Goal: Browse casually: Explore the website without a specific task or goal

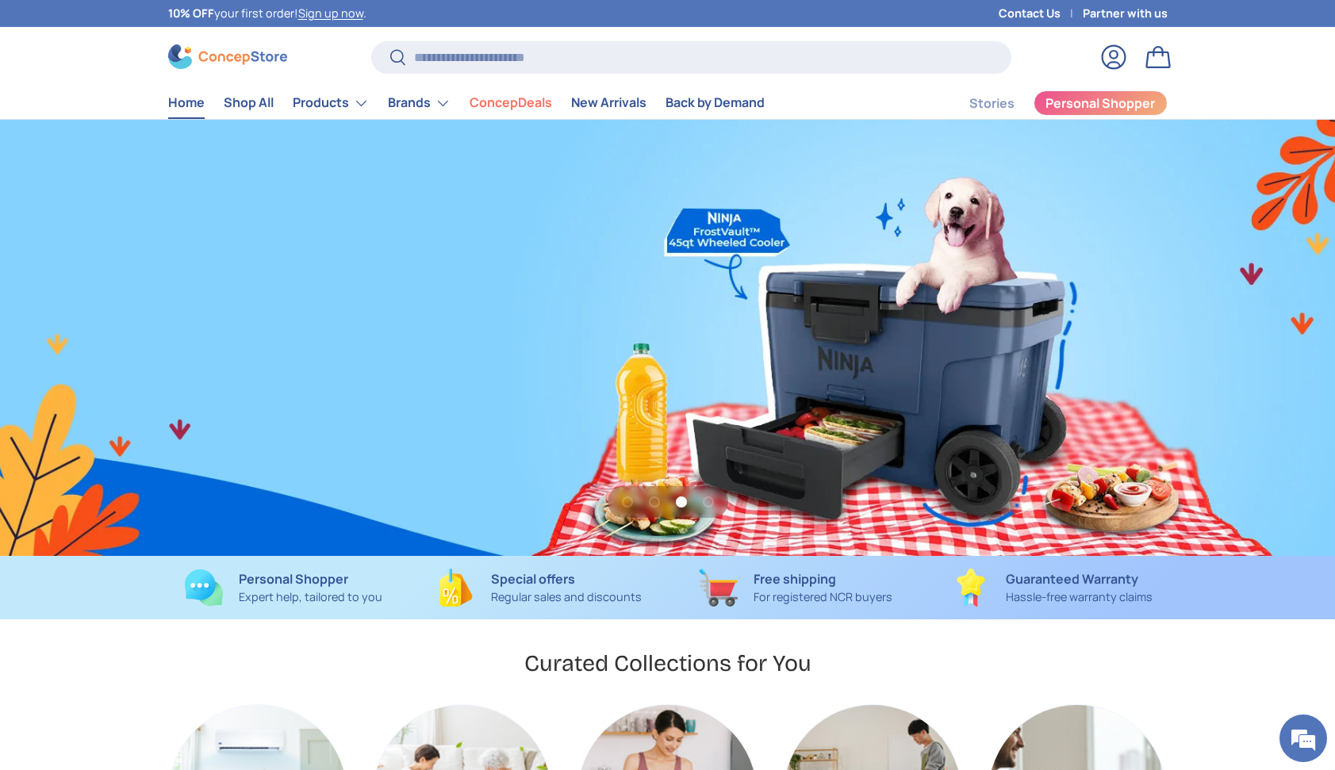
scroll to position [0, 2669]
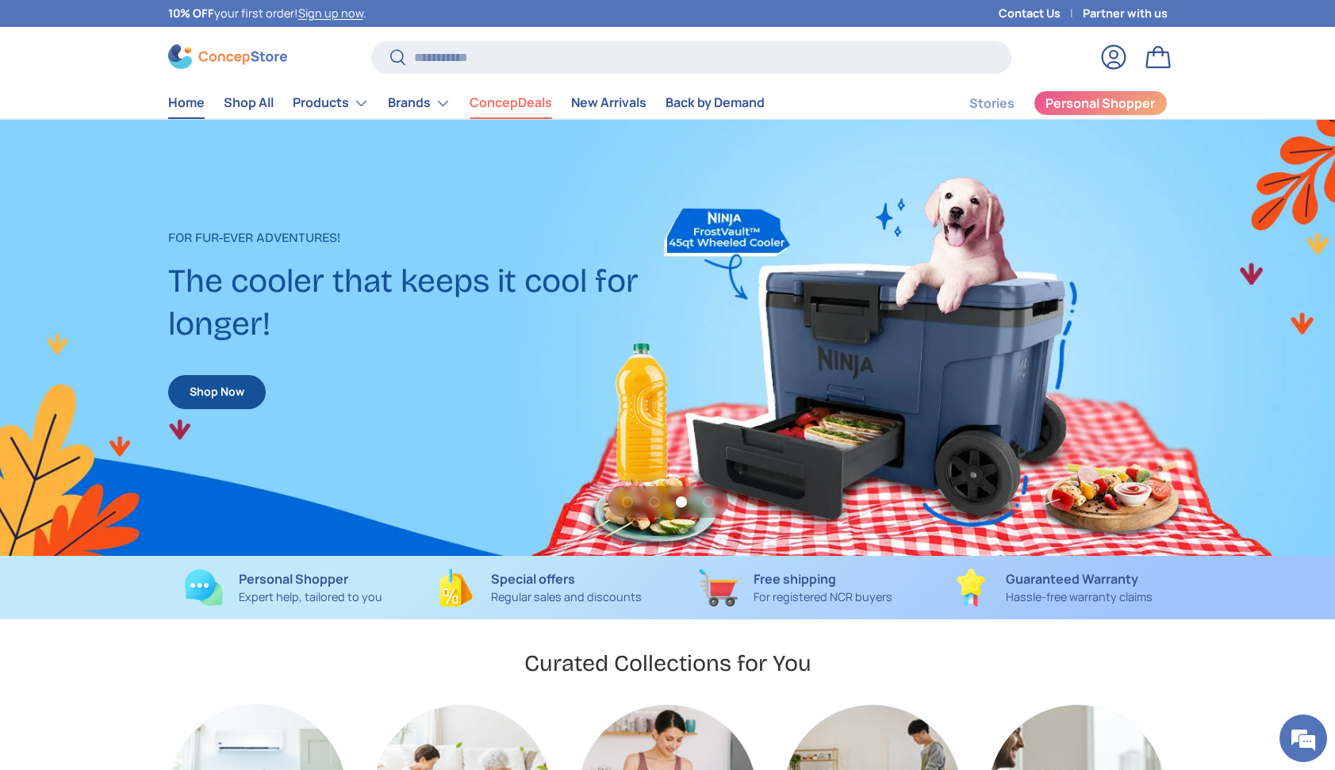
click at [499, 99] on link "ConcepDeals" at bounding box center [510, 102] width 82 height 31
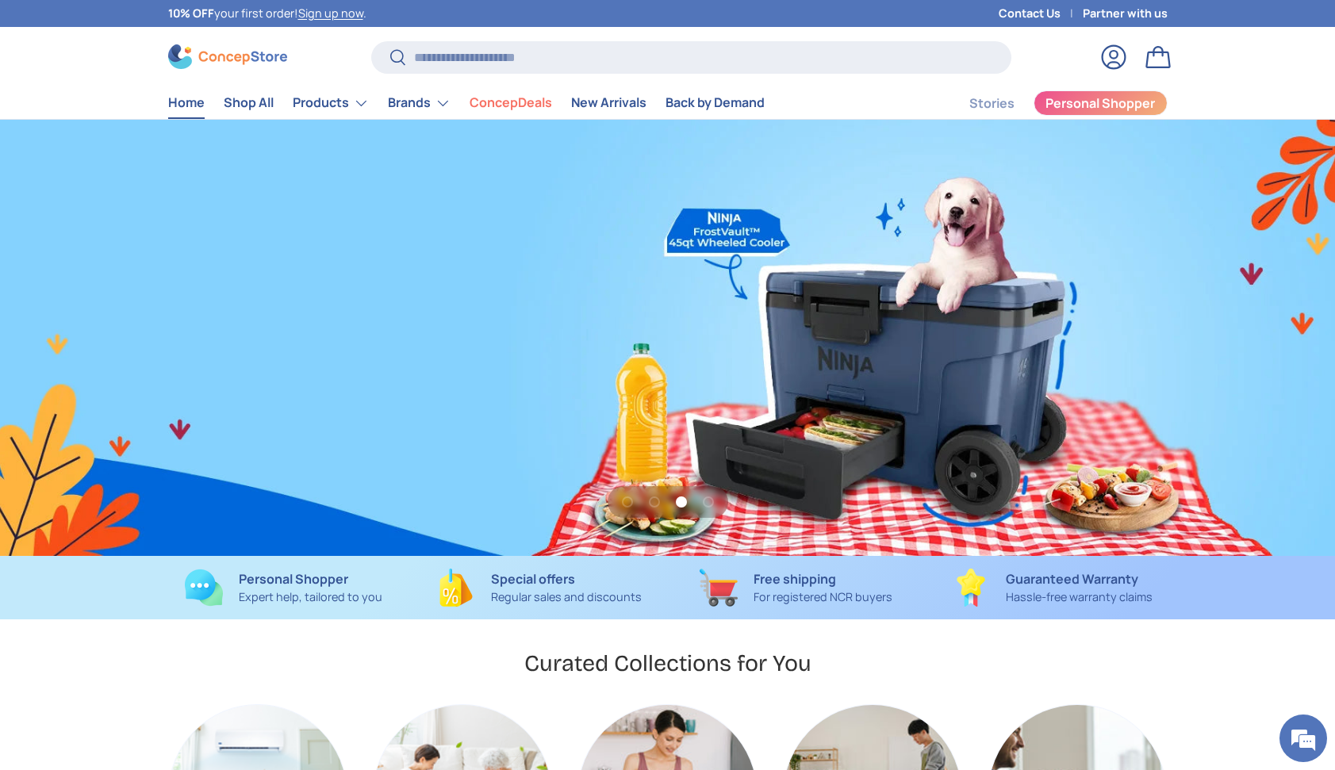
scroll to position [0, 4004]
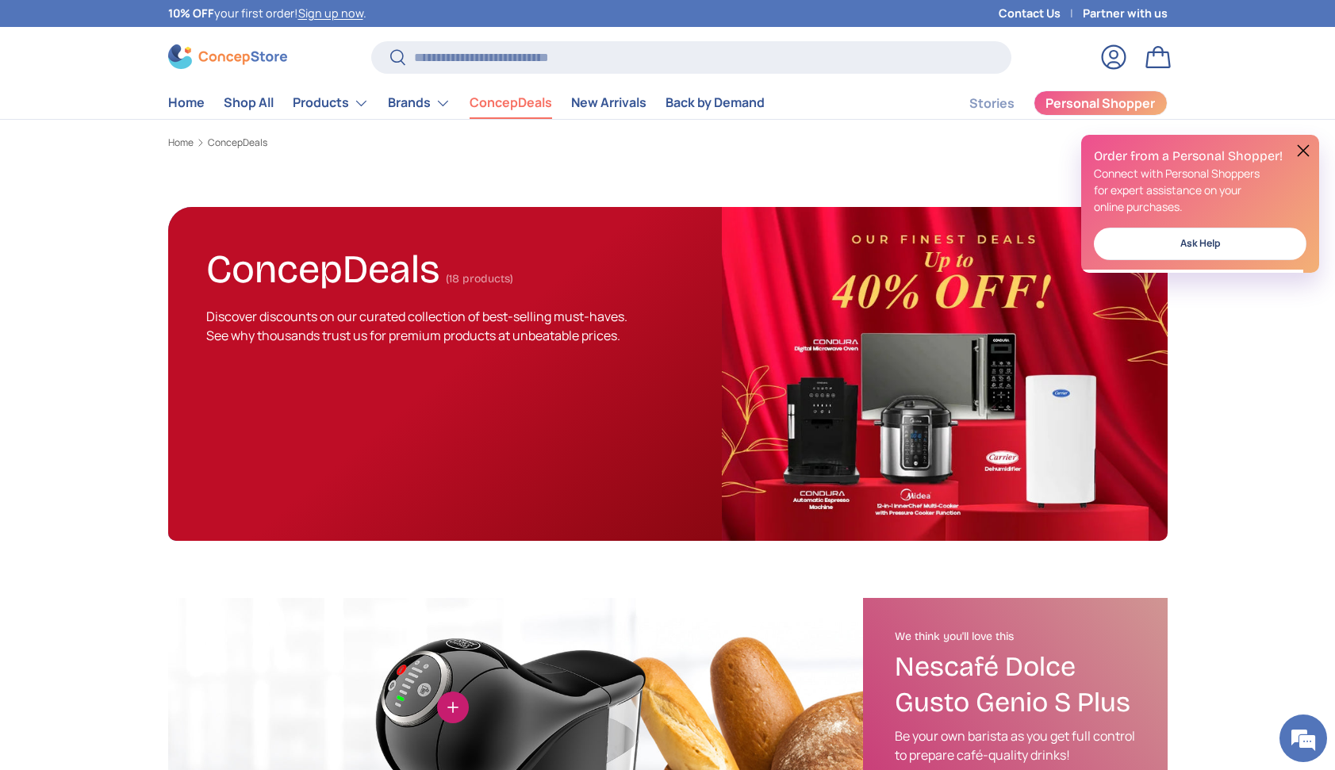
drag, startPoint x: 570, startPoint y: 143, endPoint x: 576, endPoint y: 134, distance: 10.3
click at [571, 142] on ol "Home ConcepDeals" at bounding box center [667, 143] width 999 height 14
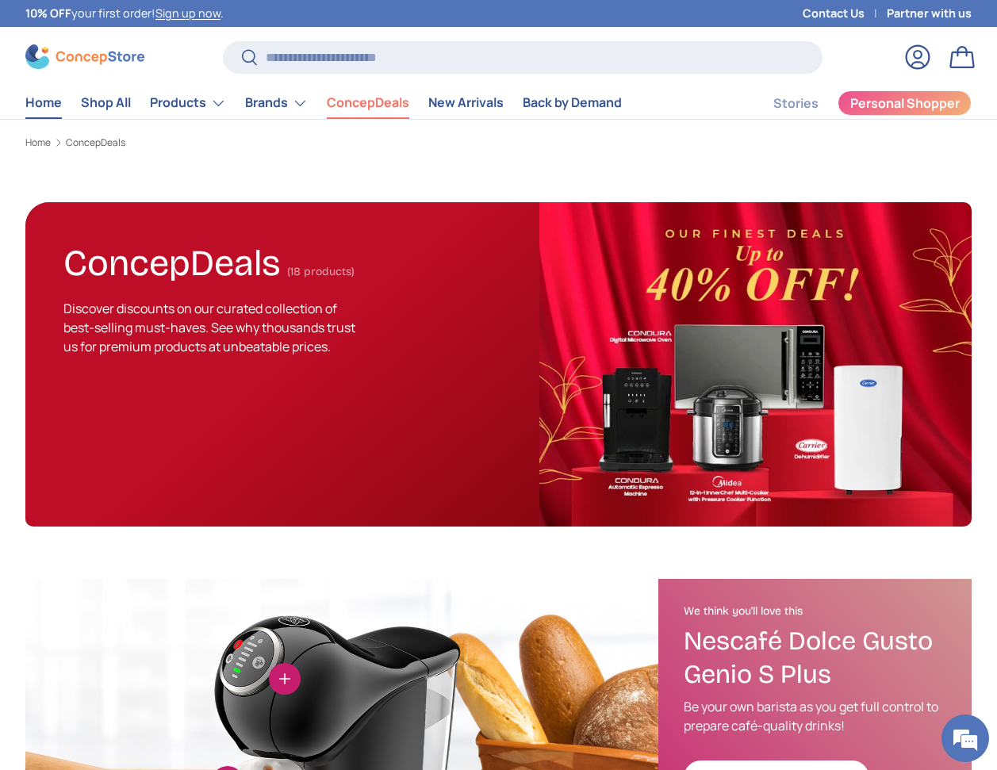
click at [35, 104] on link "Home" at bounding box center [43, 102] width 36 height 31
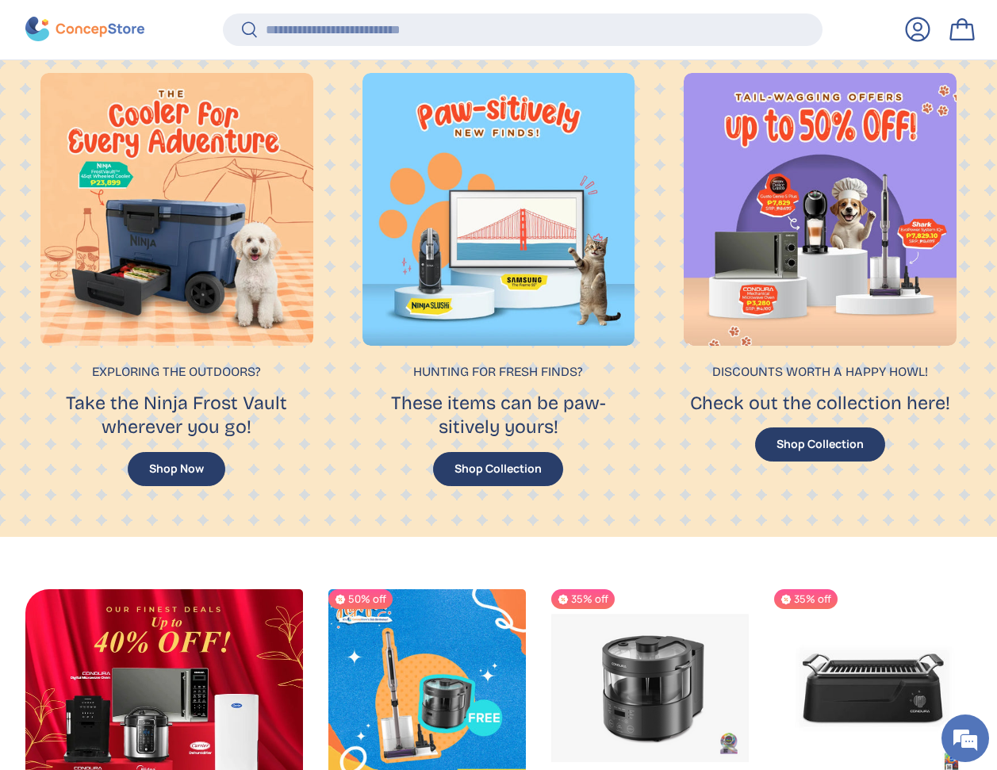
scroll to position [1133, 0]
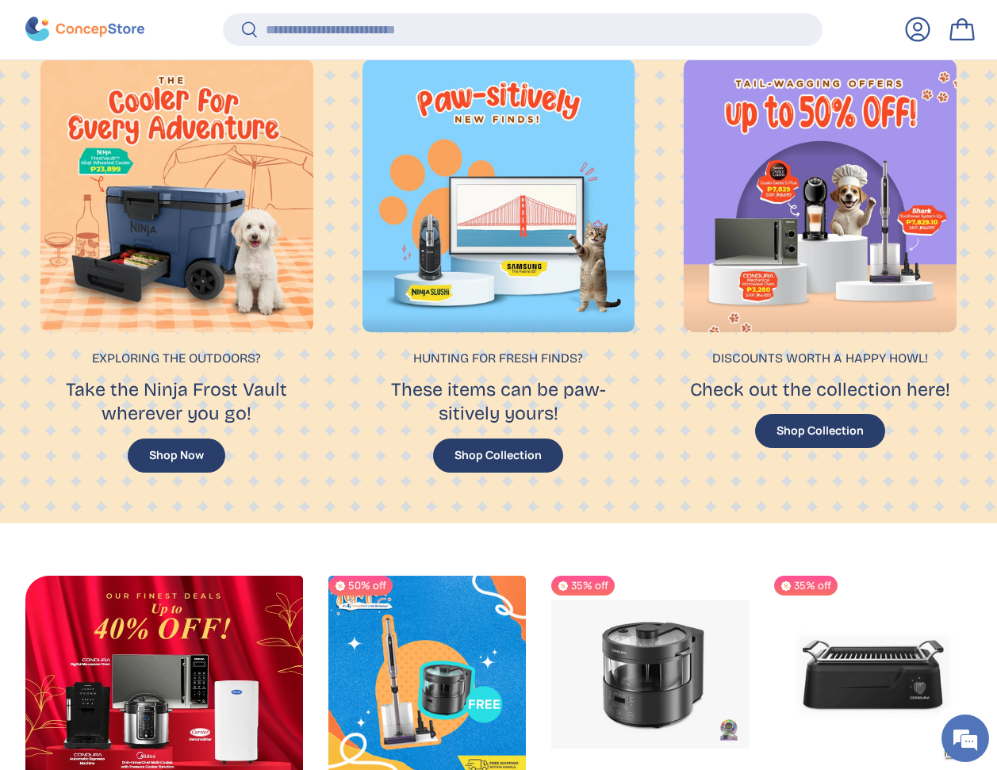
click at [157, 230] on div at bounding box center [176, 195] width 273 height 273
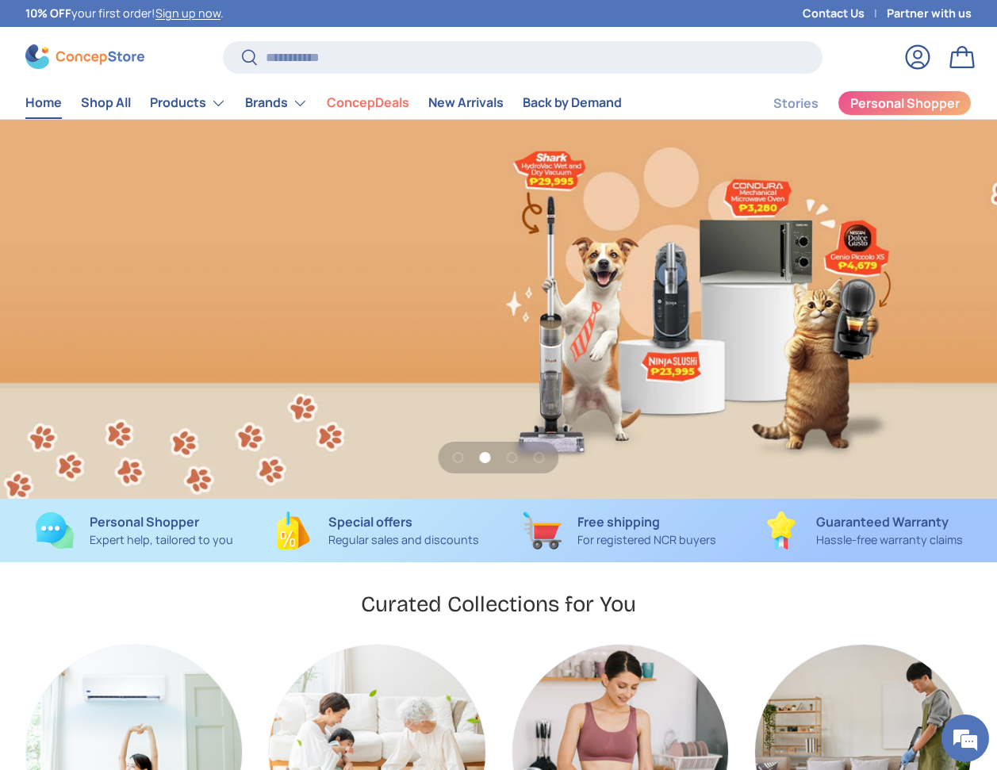
scroll to position [0, 1994]
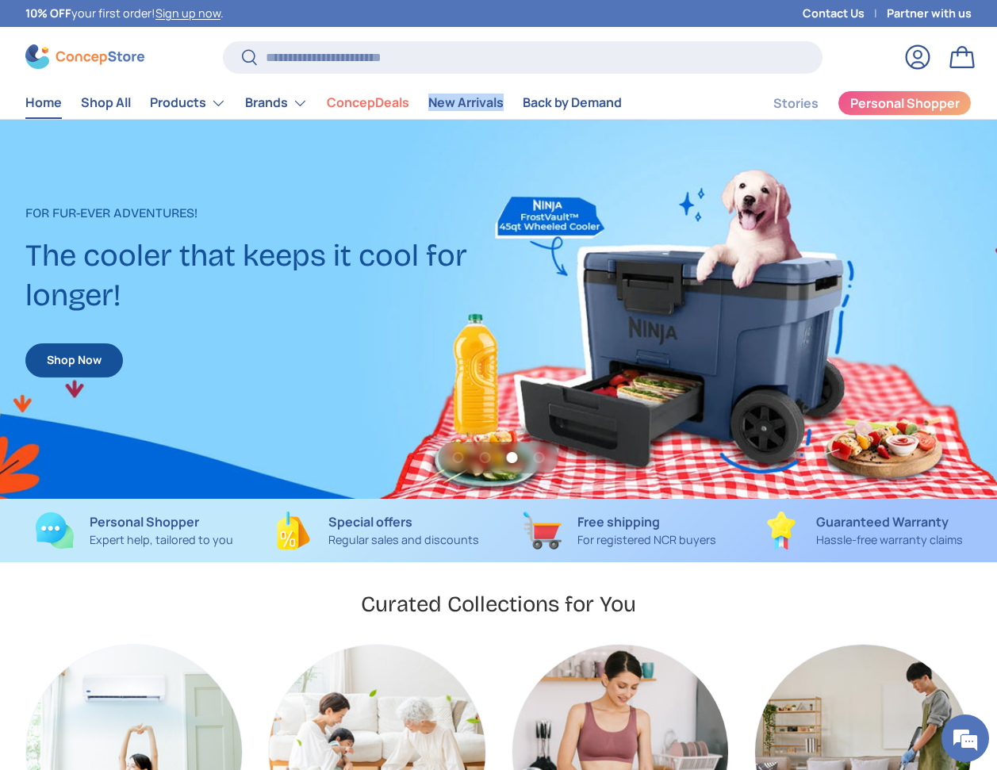
drag, startPoint x: 422, startPoint y: 100, endPoint x: 504, endPoint y: 105, distance: 81.9
click at [508, 108] on li "New Arrivals" at bounding box center [466, 102] width 94 height 31
copy link "New Arrivals"
drag, startPoint x: 452, startPoint y: 157, endPoint x: 456, endPoint y: 121, distance: 35.9
click at [453, 155] on div "3 of 4" at bounding box center [498, 309] width 997 height 379
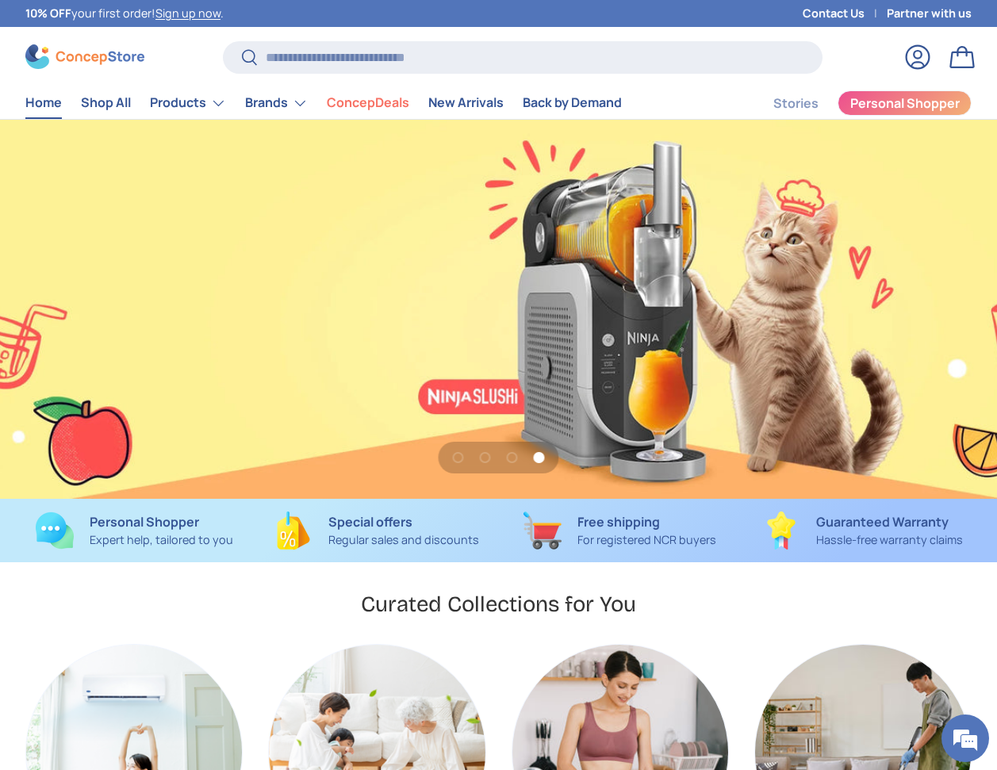
scroll to position [0, 0]
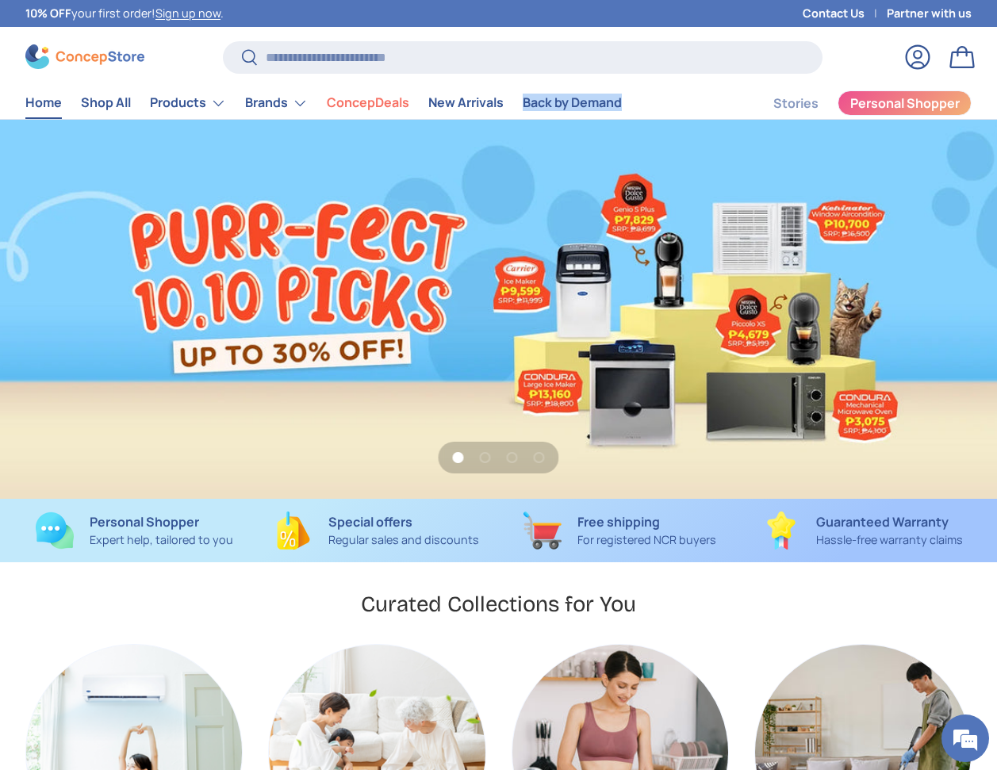
drag, startPoint x: 639, startPoint y: 100, endPoint x: 504, endPoint y: 99, distance: 134.8
click at [504, 99] on div "Home Shop All Products Back Products Major Appliances Air Conditioners Refriger…" at bounding box center [498, 103] width 946 height 32
copy ul "Back by Demand"
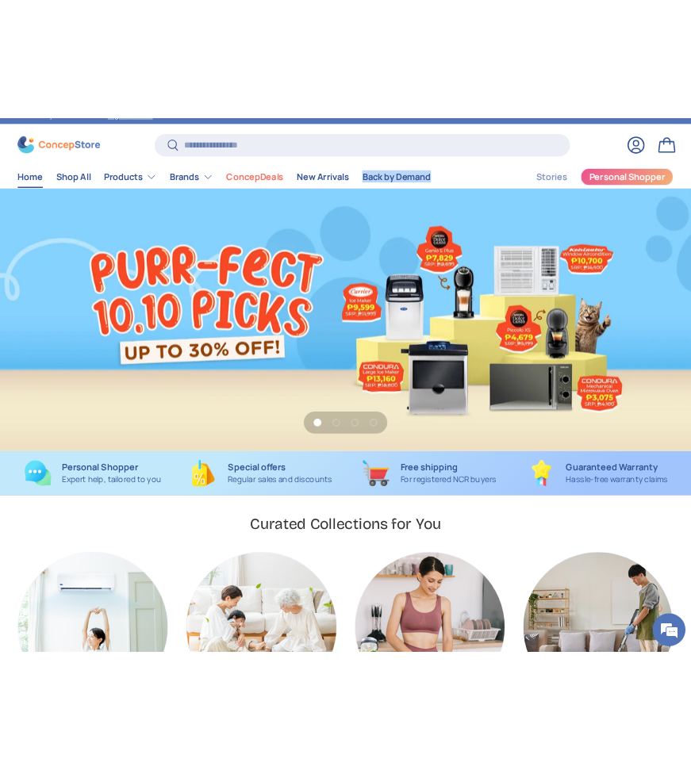
scroll to position [0, 997]
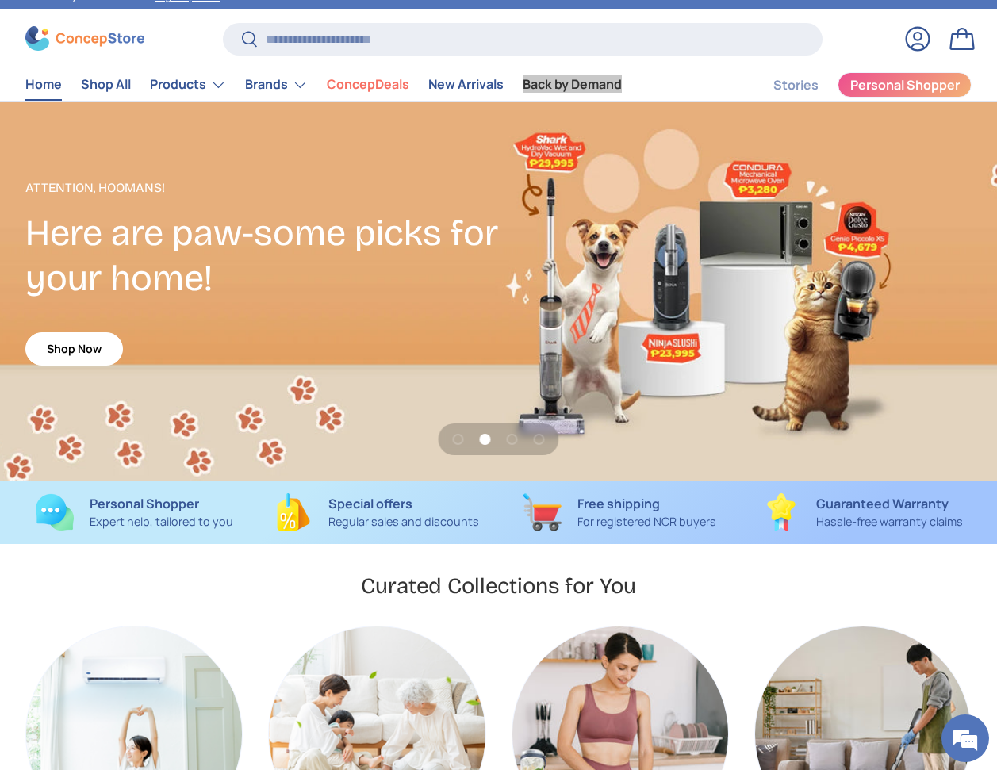
drag, startPoint x: 62, startPoint y: 518, endPoint x: 375, endPoint y: 10, distance: 596.4
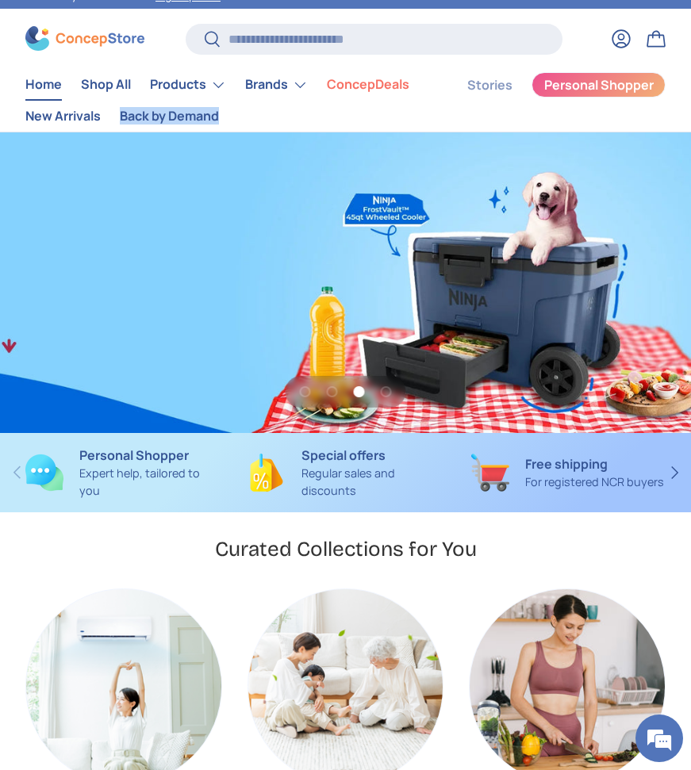
scroll to position [0, 2072]
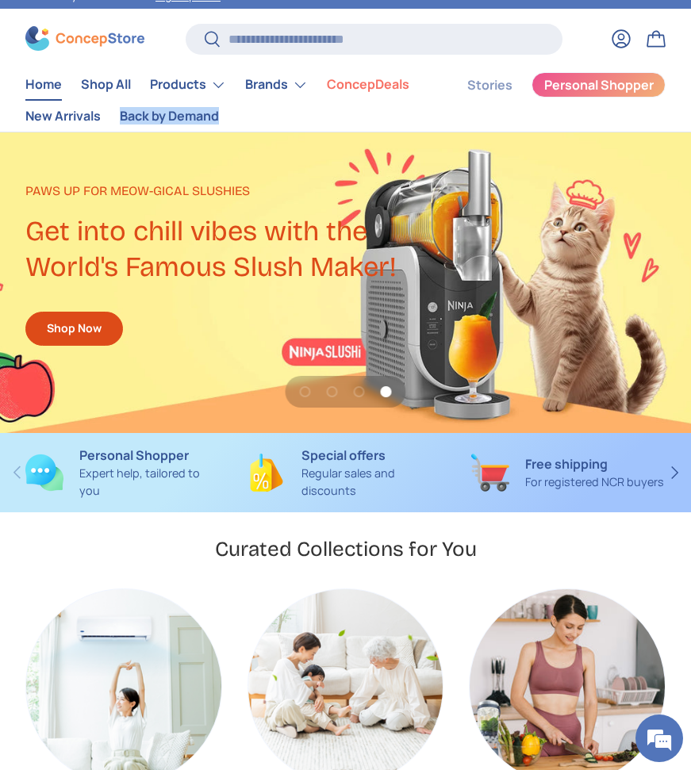
click at [51, 90] on link "Home" at bounding box center [43, 84] width 36 height 31
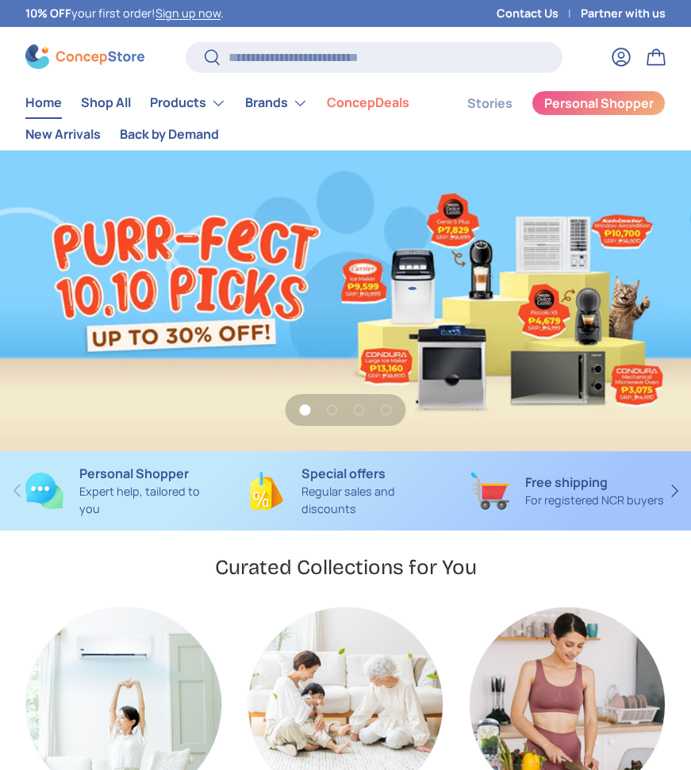
scroll to position [6067, 4892]
click at [308, 286] on link "1 of 4" at bounding box center [345, 301] width 691 height 301
